Goal: Use online tool/utility: Utilize a website feature to perform a specific function

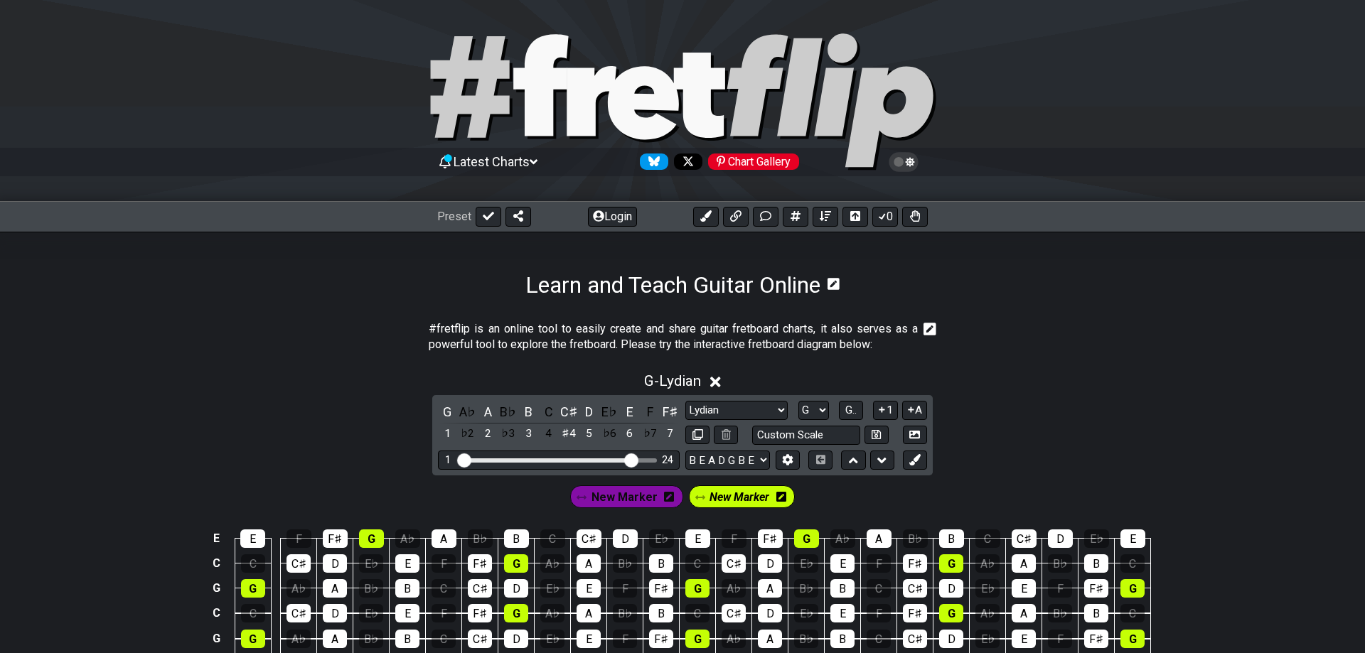
select select "Lydian"
select select "G"
select select "B E A D G B E"
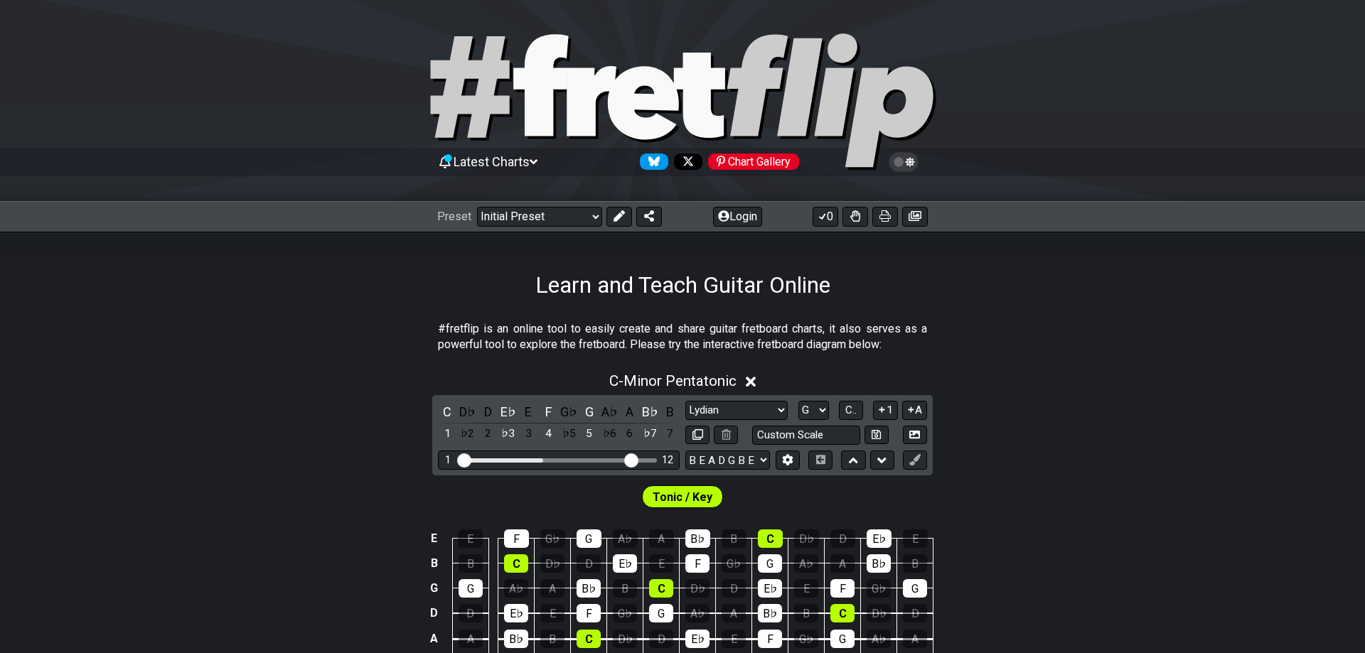
select select "Lydian"
select select "G"
select select "B E A D G B E"
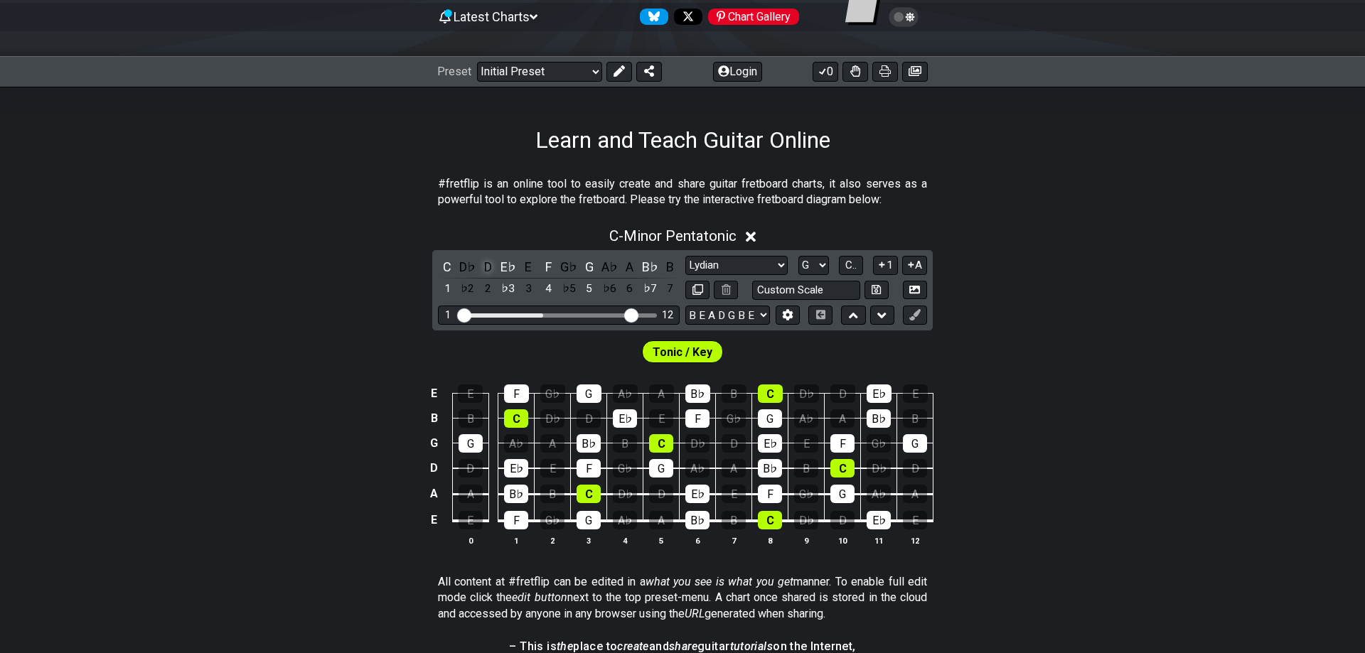
click at [484, 270] on div "D" at bounding box center [488, 266] width 18 height 19
select select "Minor Pentatonic"
select select "C"
select select "E A D G B E"
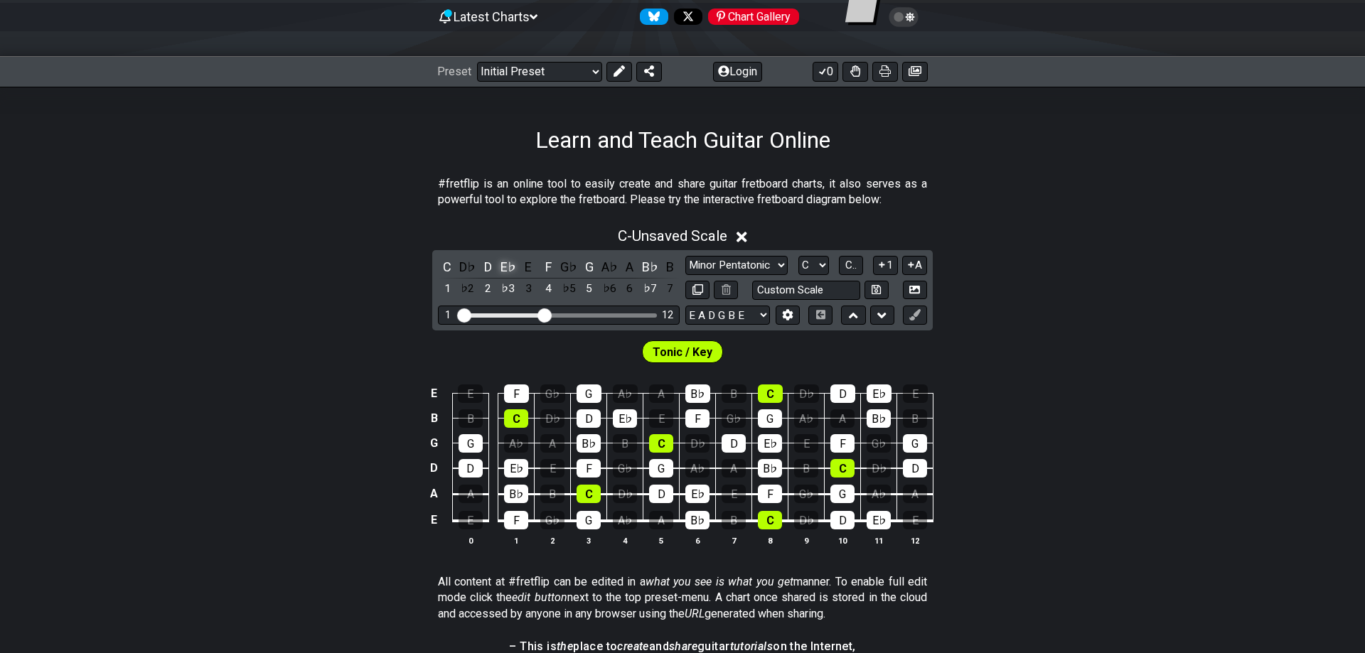
click at [513, 269] on div "E♭" at bounding box center [508, 266] width 18 height 19
click at [656, 269] on div "B♭" at bounding box center [650, 266] width 18 height 19
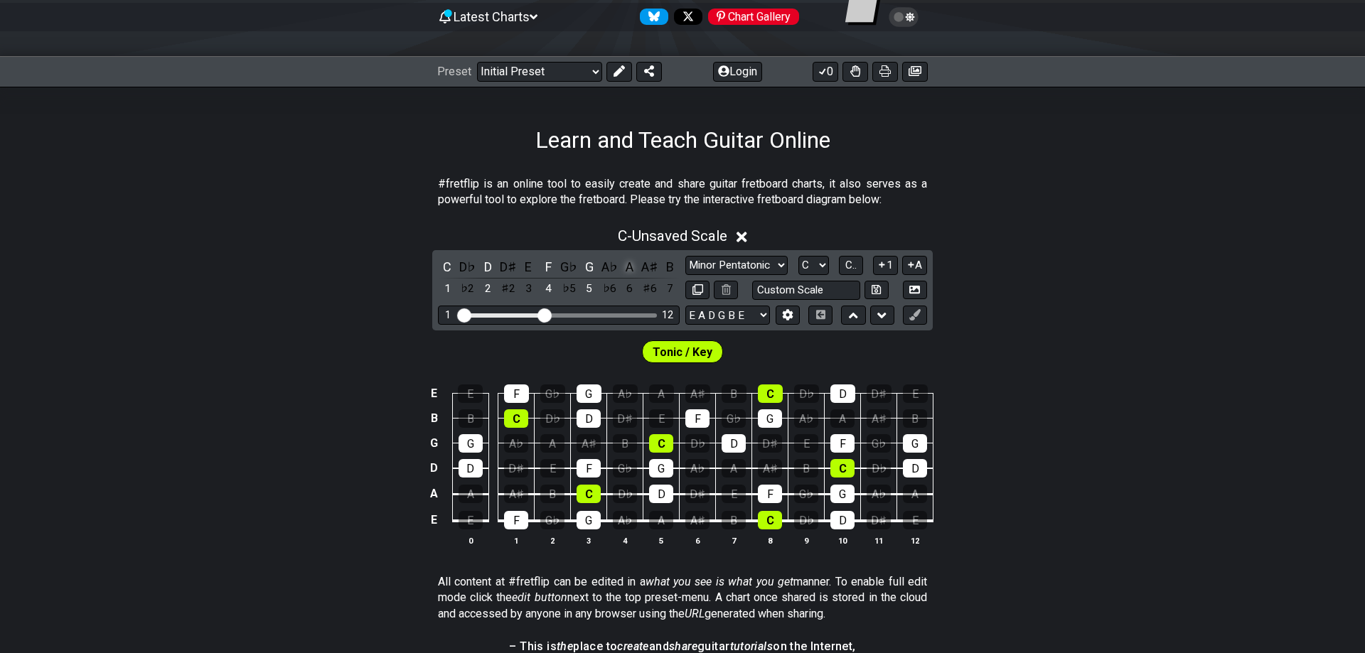
click at [629, 268] on div "A" at bounding box center [630, 266] width 18 height 19
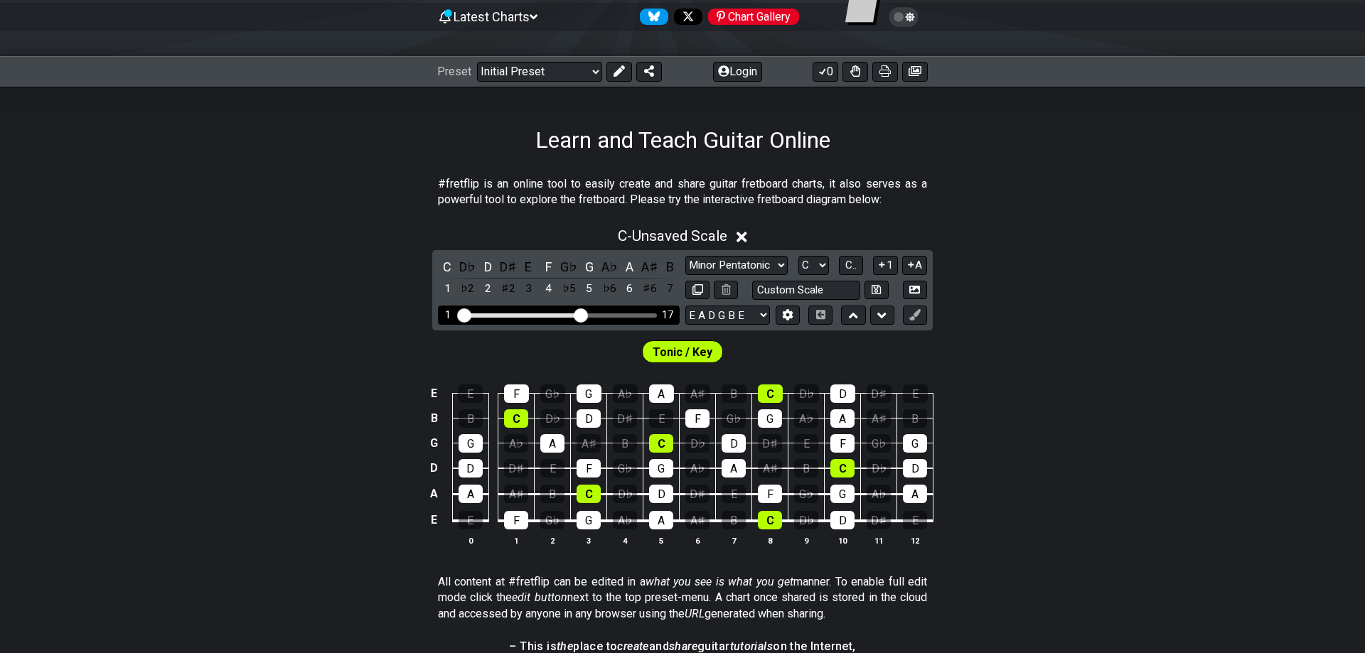
drag, startPoint x: 548, startPoint y: 315, endPoint x: 580, endPoint y: 315, distance: 32.0
click at [580, 314] on input "Visible fret range" at bounding box center [559, 314] width 202 height 0
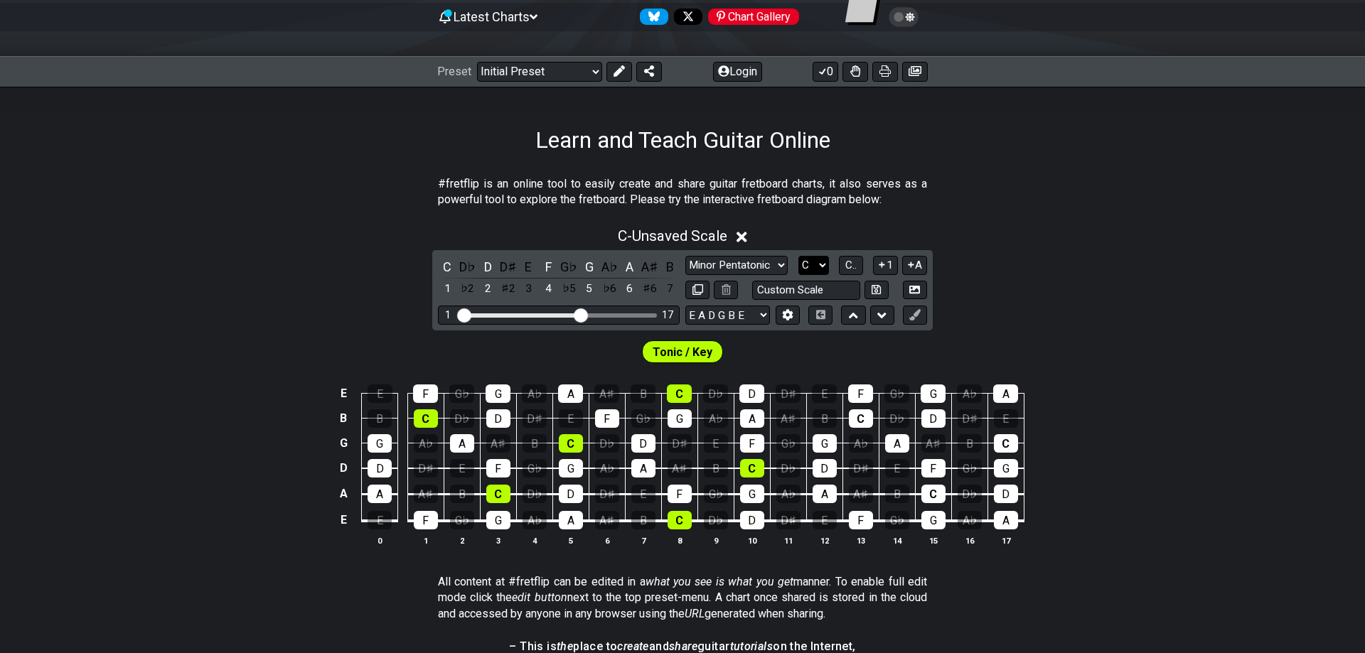
click at [799, 256] on select "A♭ A A♯ B♭ B C C♯ D♭ D D♯ E♭ E F F♯ G♭ G G♯" at bounding box center [814, 265] width 31 height 19
select select "A"
click option "A" at bounding box center [0, 0] width 0 height 0
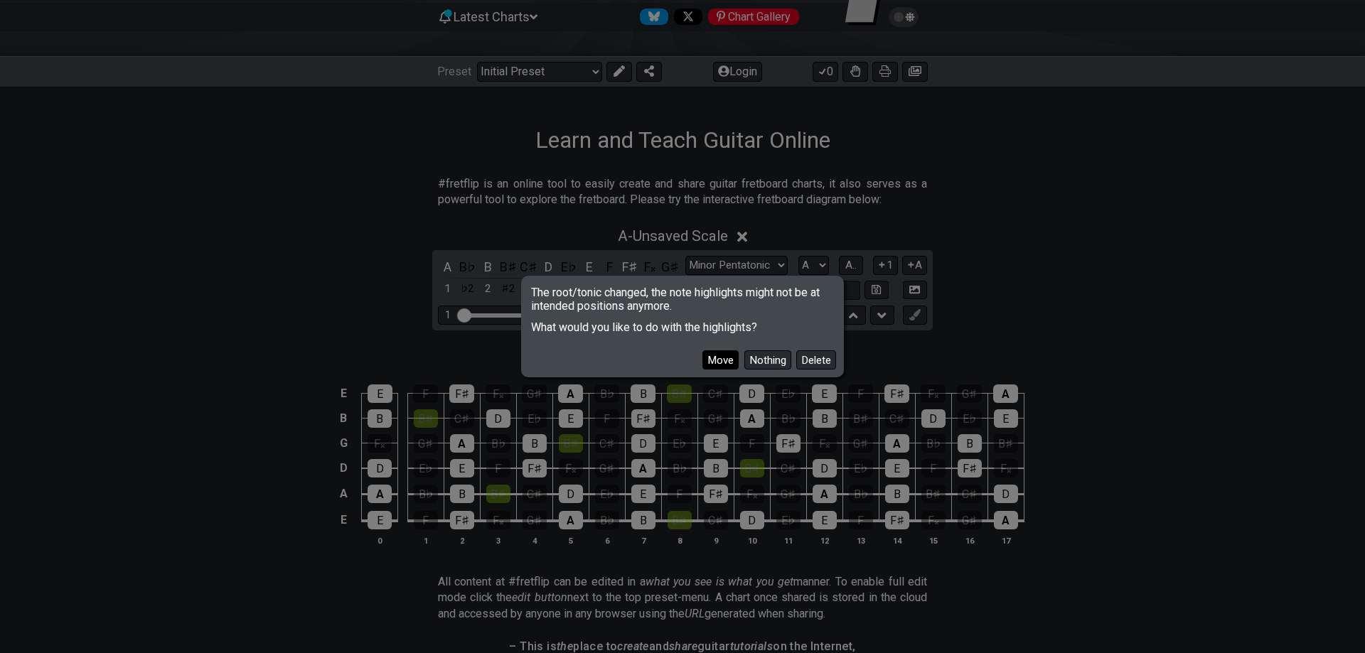
click at [726, 360] on button "Move" at bounding box center [721, 360] width 36 height 19
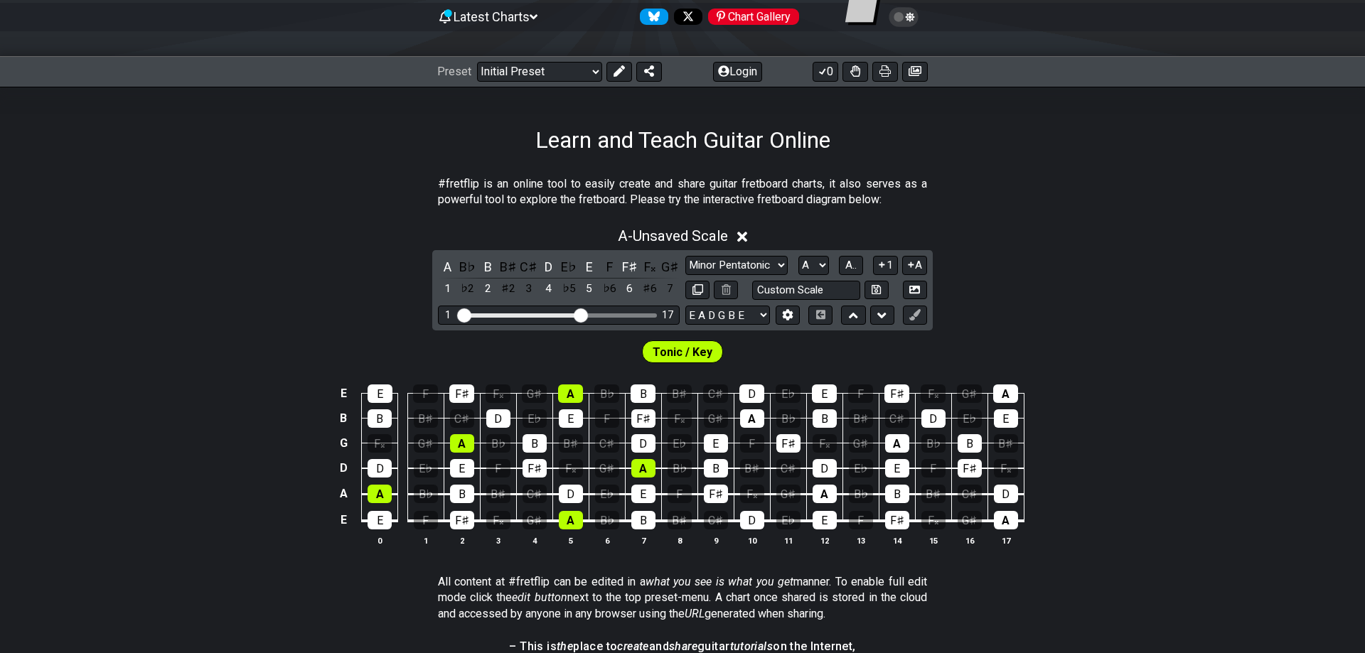
click at [1298, 397] on div "E E F F♯ F𝄪 G♯ A B♭ B B♯ C♯ D E♭ E F F♯ F𝄪 G♯ A B B B♯ C♯ D E♭ E F F♯ F𝄪 G♯ A B…" at bounding box center [682, 466] width 1365 height 200
